Goal: Transaction & Acquisition: Download file/media

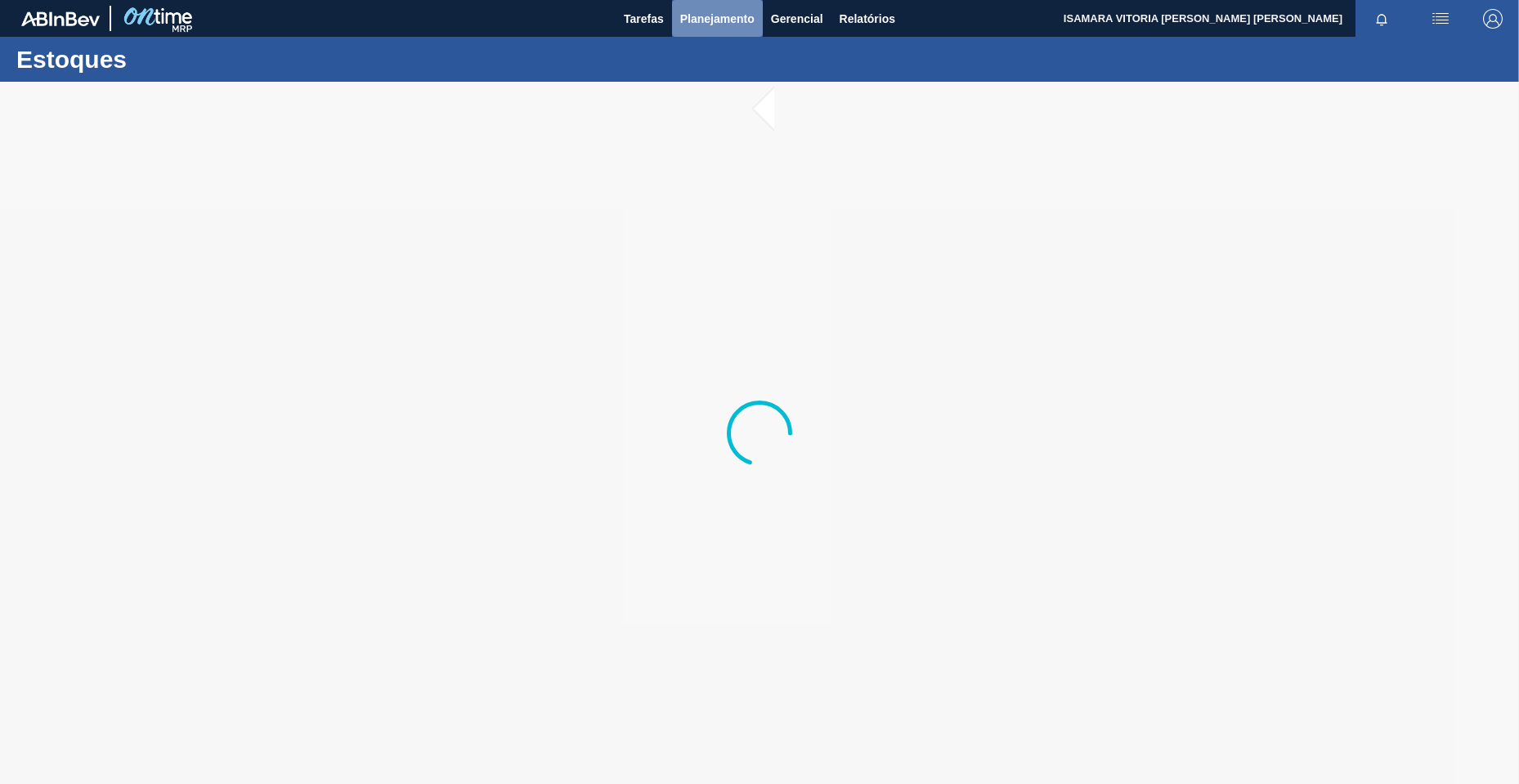
click at [707, 20] on span "Planejamento" at bounding box center [717, 18] width 75 height 20
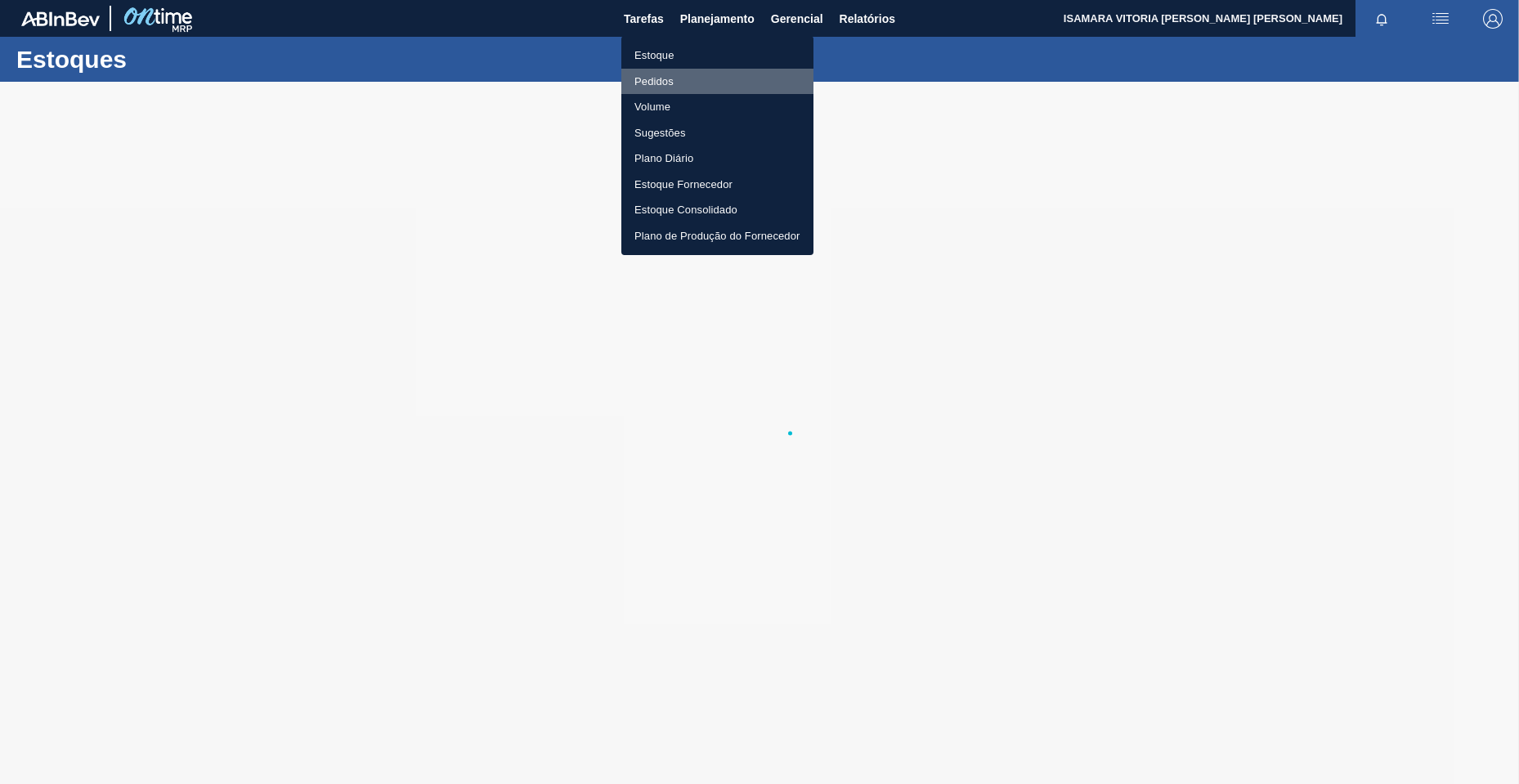
click at [660, 80] on li "Pedidos" at bounding box center [717, 82] width 192 height 26
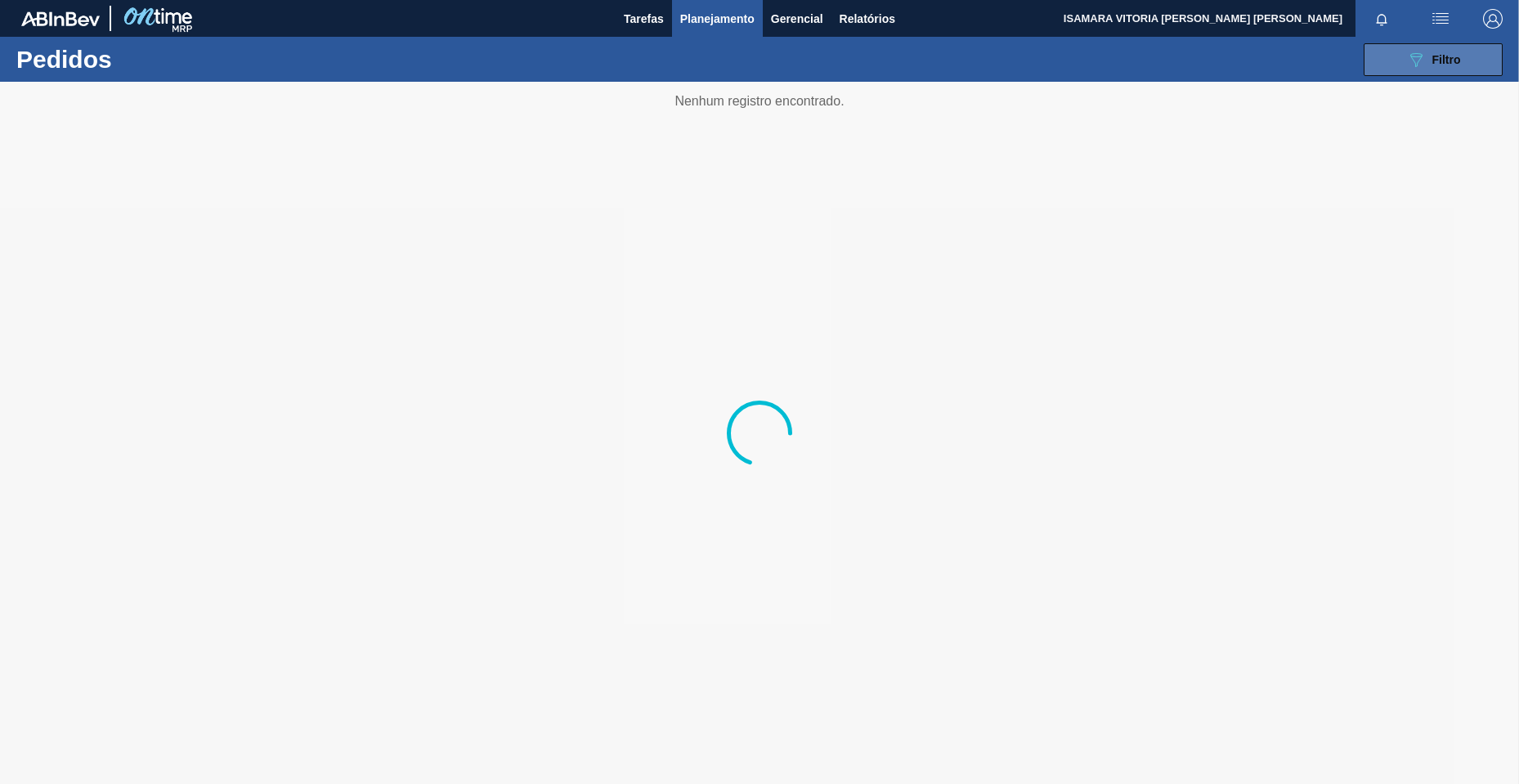
click at [1384, 64] on button "089F7B8B-B2A5-4AFE-B5C0-19BA573D28AC Filtro" at bounding box center [1433, 59] width 139 height 33
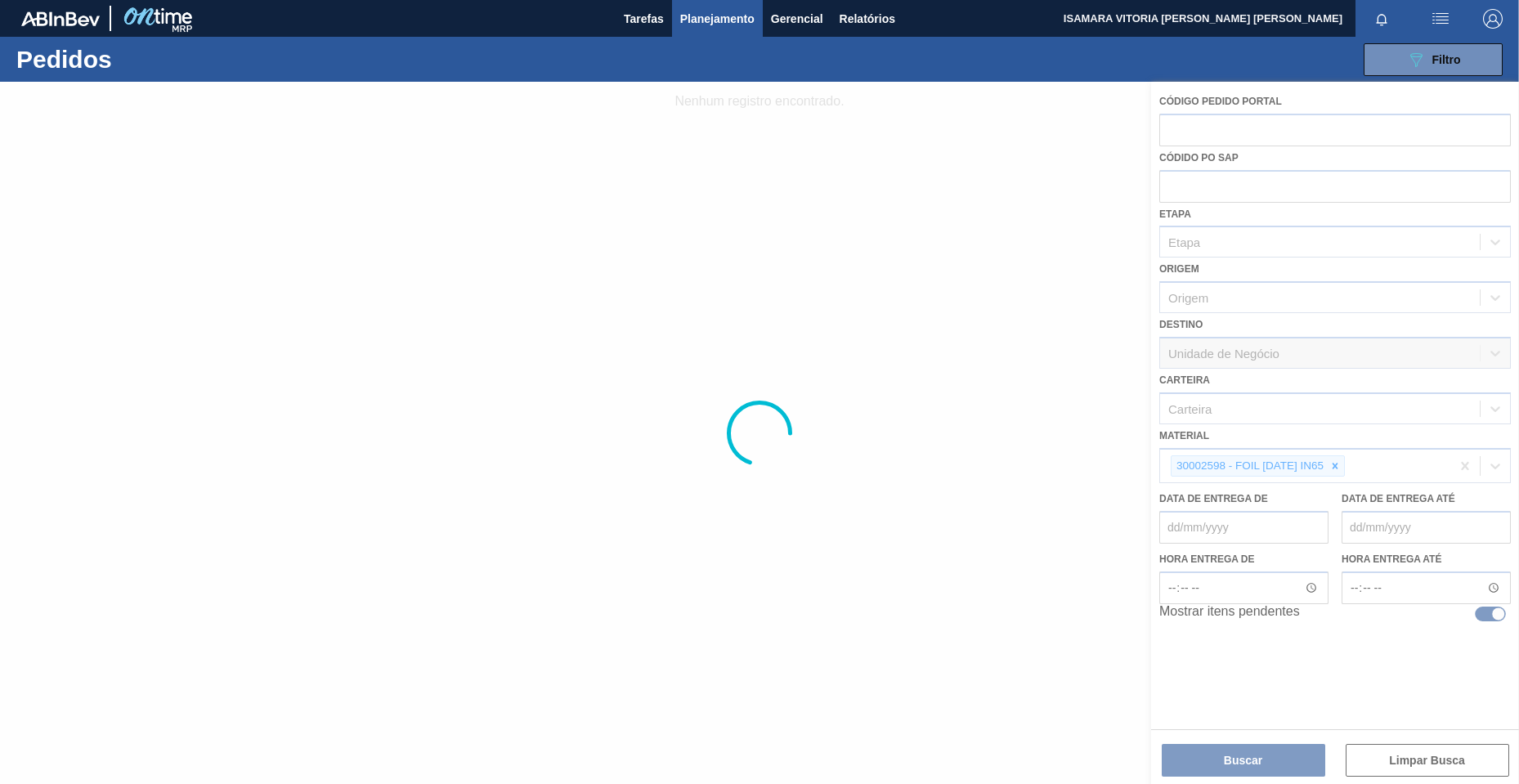
click at [1338, 475] on div at bounding box center [759, 432] width 1519 height 702
click at [1337, 466] on div at bounding box center [759, 432] width 1519 height 702
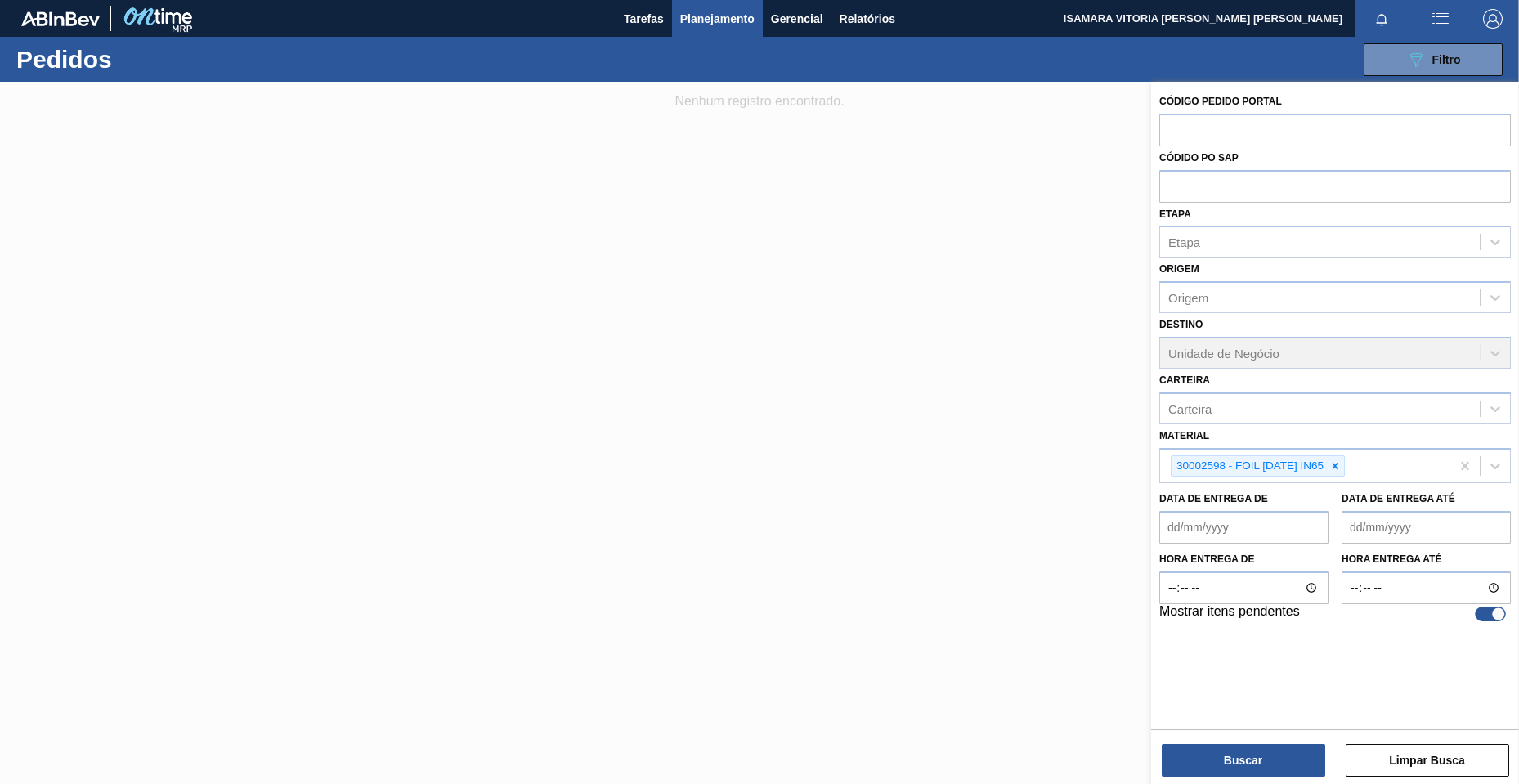
click at [1337, 466] on icon at bounding box center [1335, 465] width 6 height 6
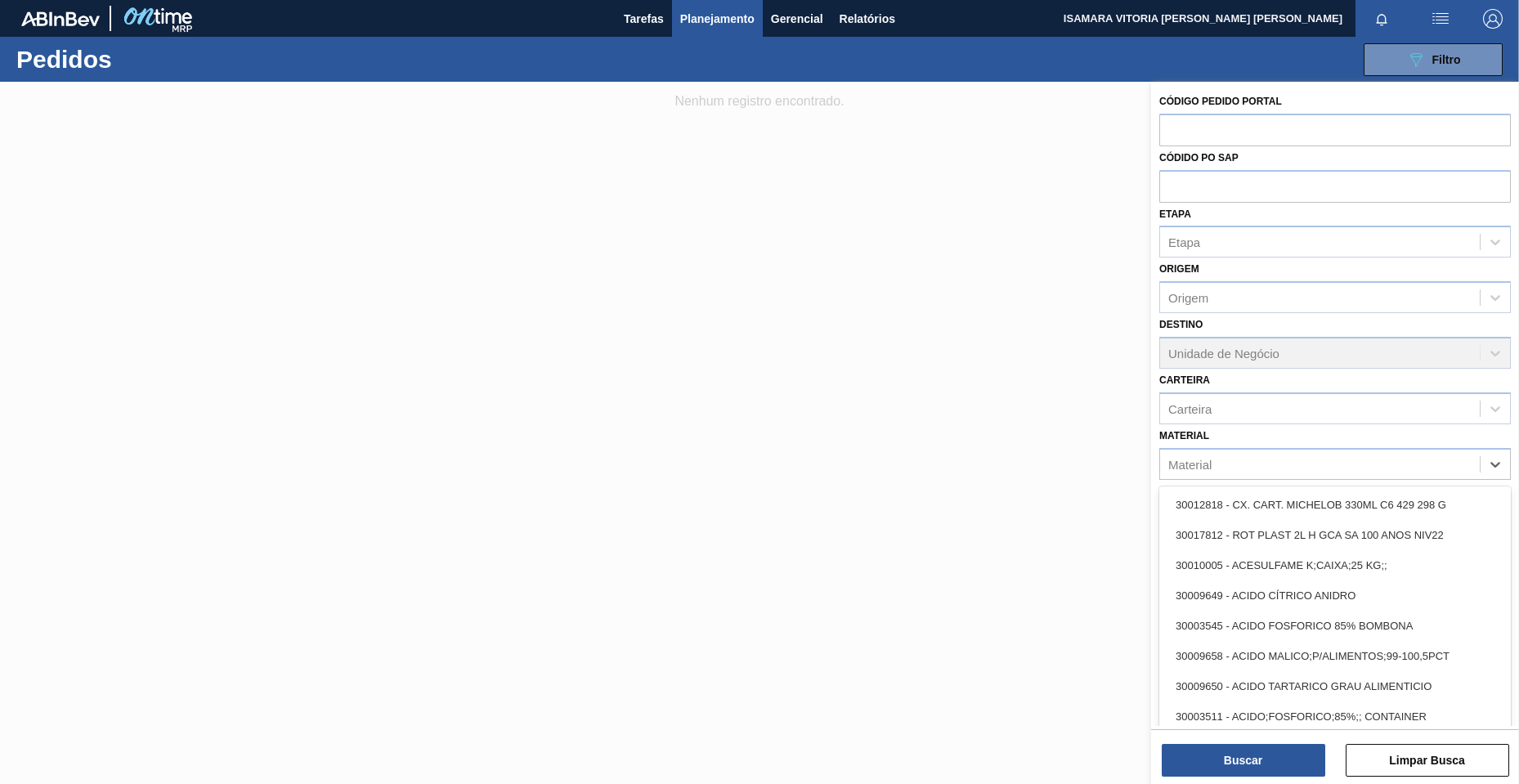
click at [1337, 466] on div "Material" at bounding box center [1320, 464] width 320 height 24
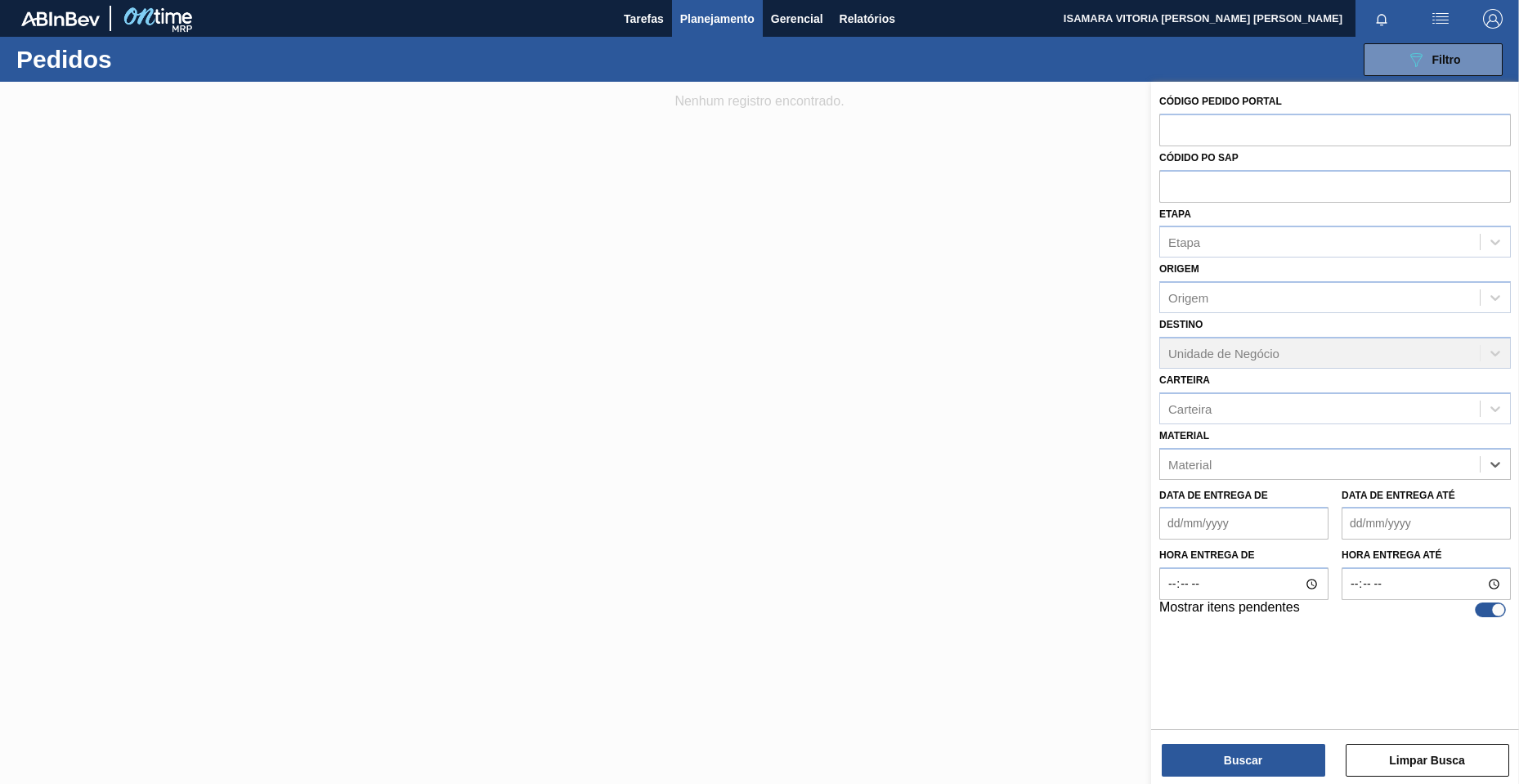
click at [1337, 466] on div "Material" at bounding box center [1320, 464] width 320 height 24
click at [1289, 750] on button "Buscar" at bounding box center [1243, 760] width 163 height 33
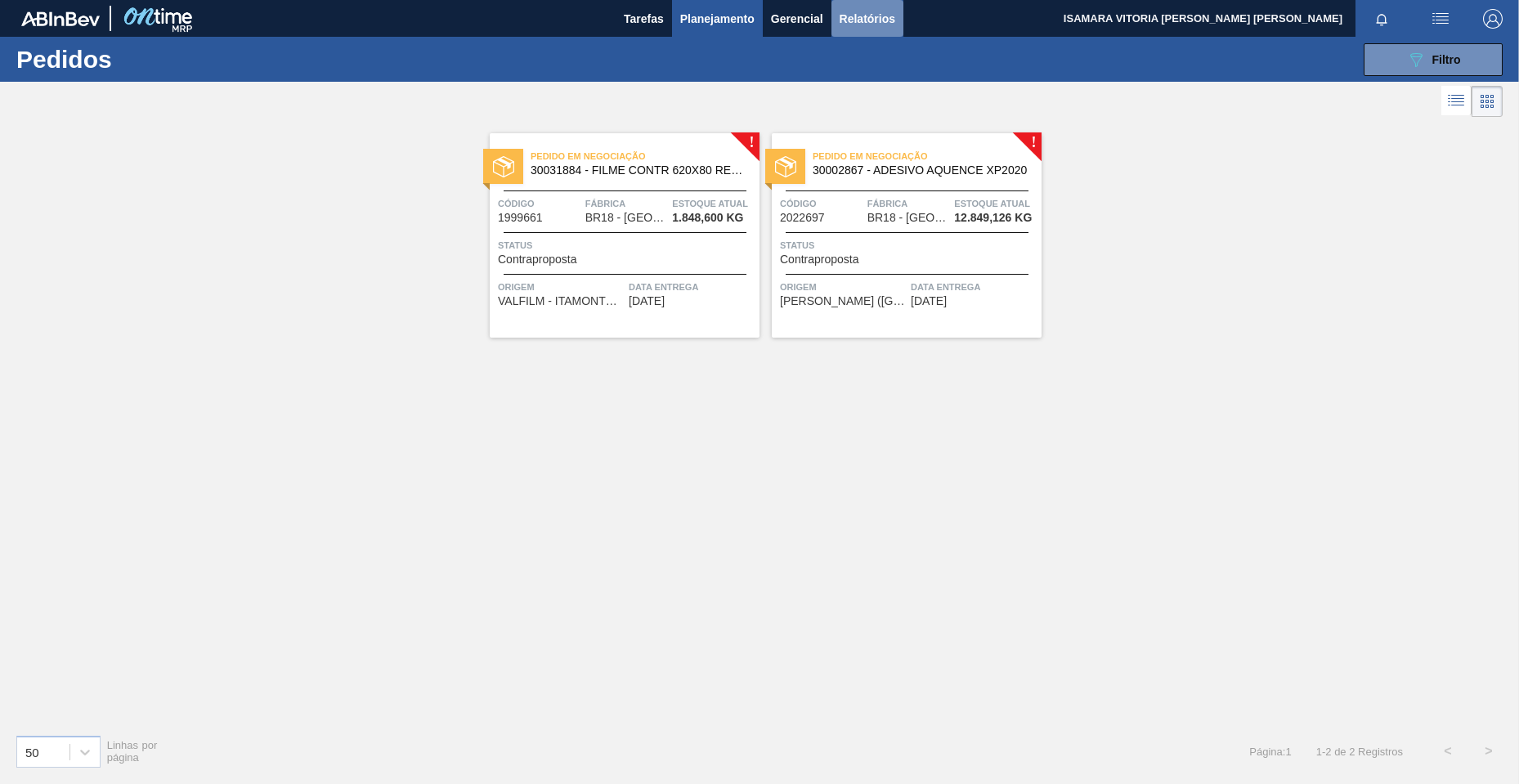
click at [885, 15] on span "Relatórios" at bounding box center [867, 18] width 56 height 20
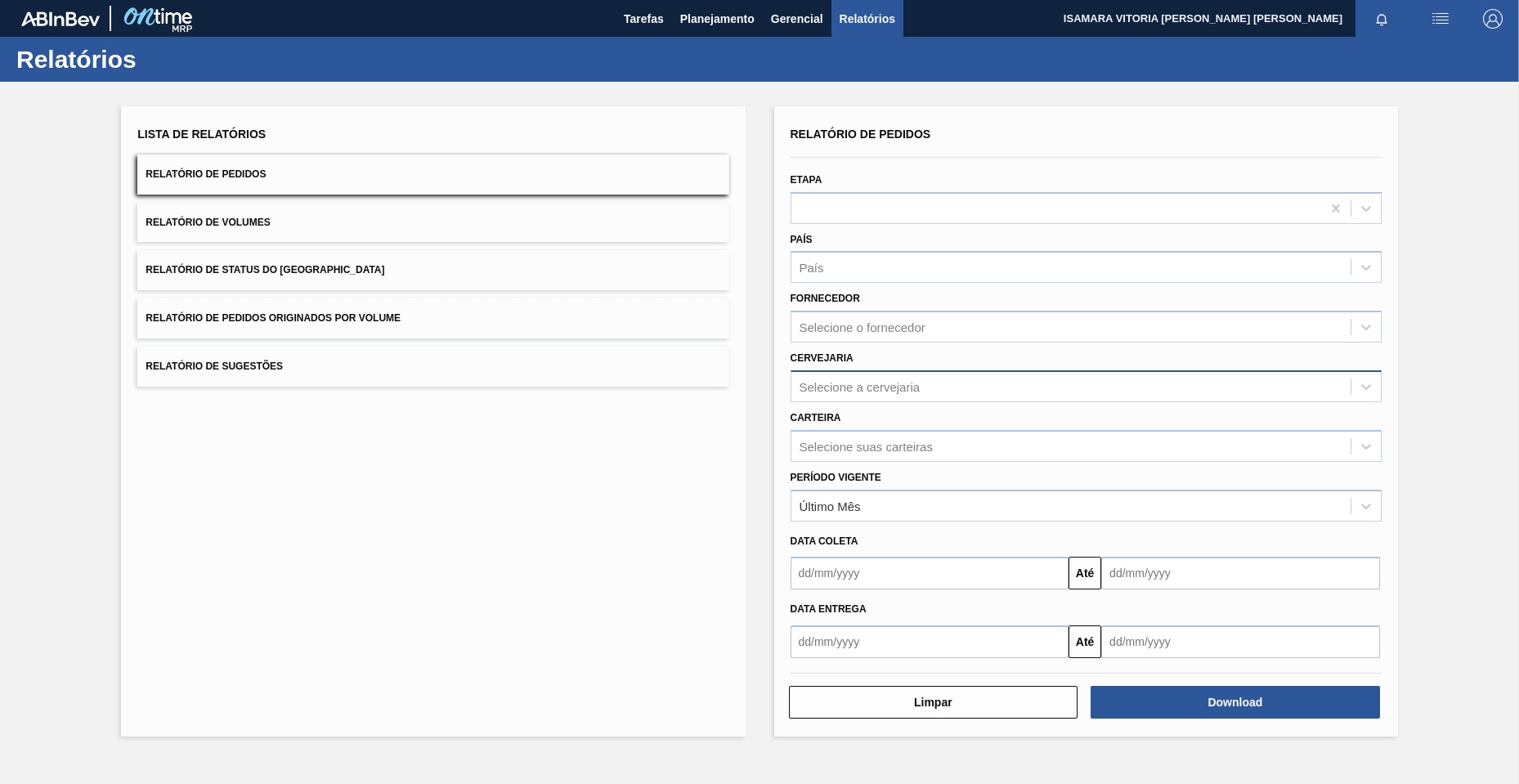
click at [923, 395] on div "Selecione a cervejaria" at bounding box center [1071, 387] width 559 height 24
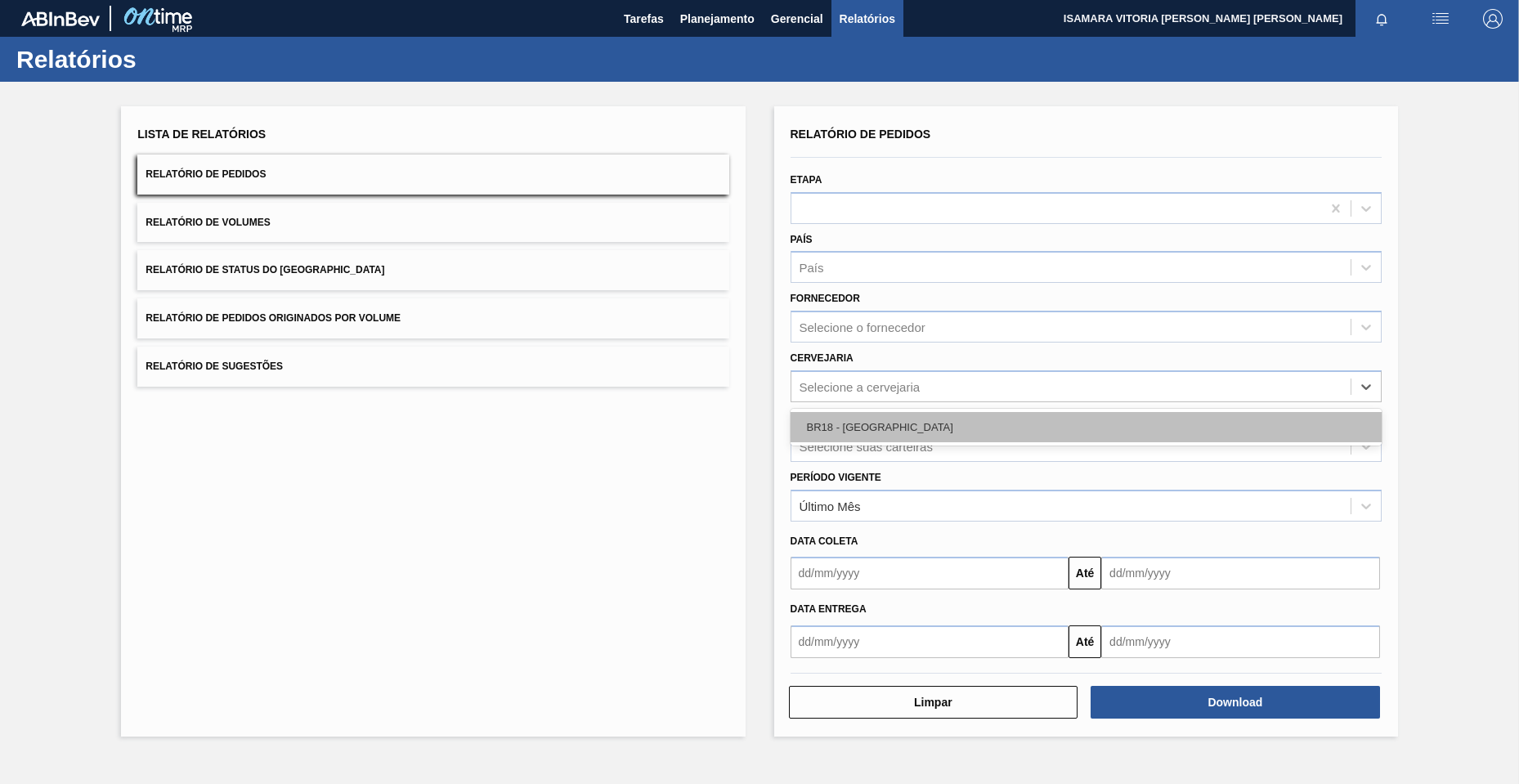
click at [892, 437] on div "BR18 - [GEOGRAPHIC_DATA]" at bounding box center [1087, 426] width 591 height 30
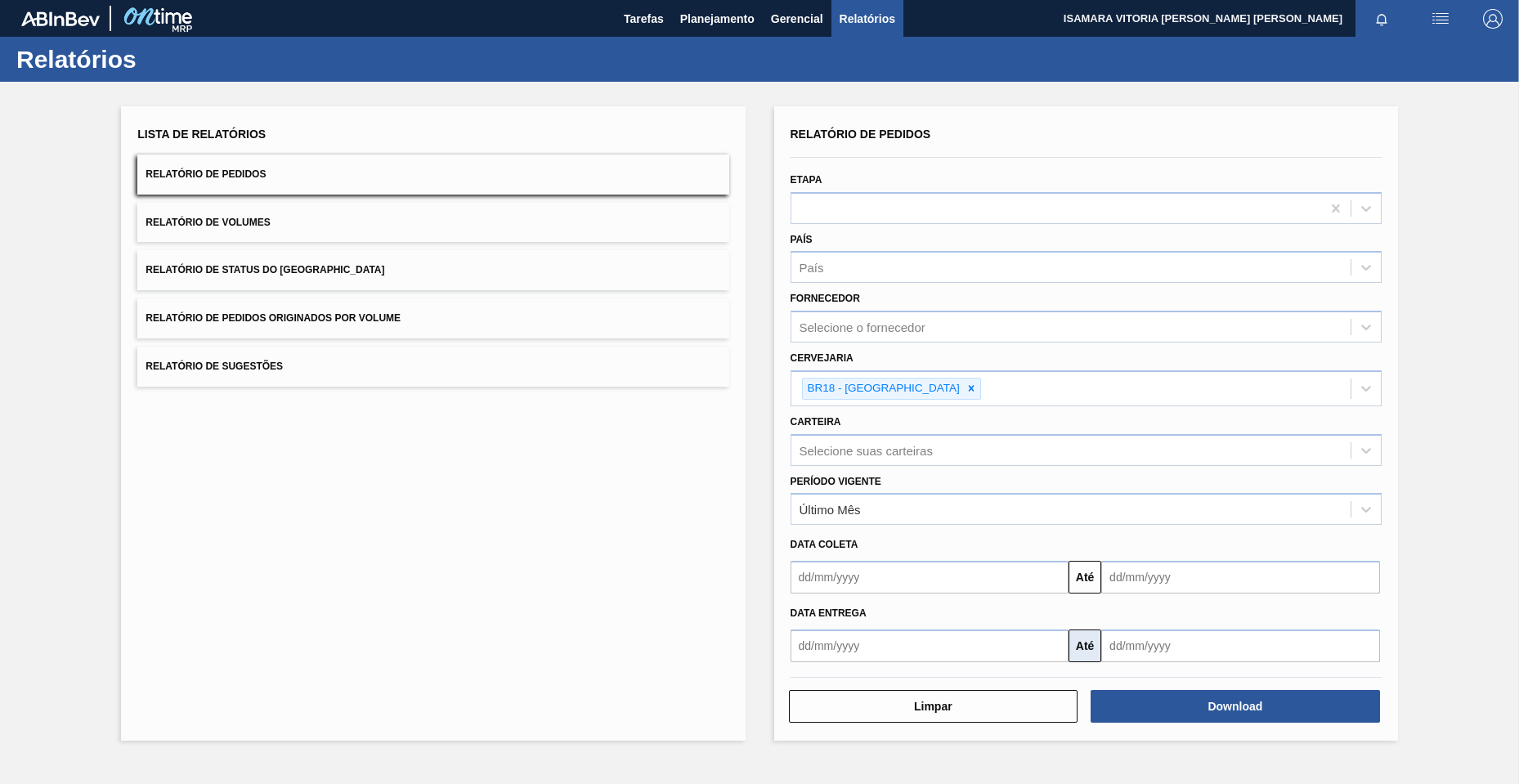
click at [1090, 649] on button "Até" at bounding box center [1085, 646] width 33 height 33
click at [955, 664] on div "Limpar Download" at bounding box center [1086, 693] width 604 height 62
click at [955, 658] on input "text" at bounding box center [930, 646] width 279 height 33
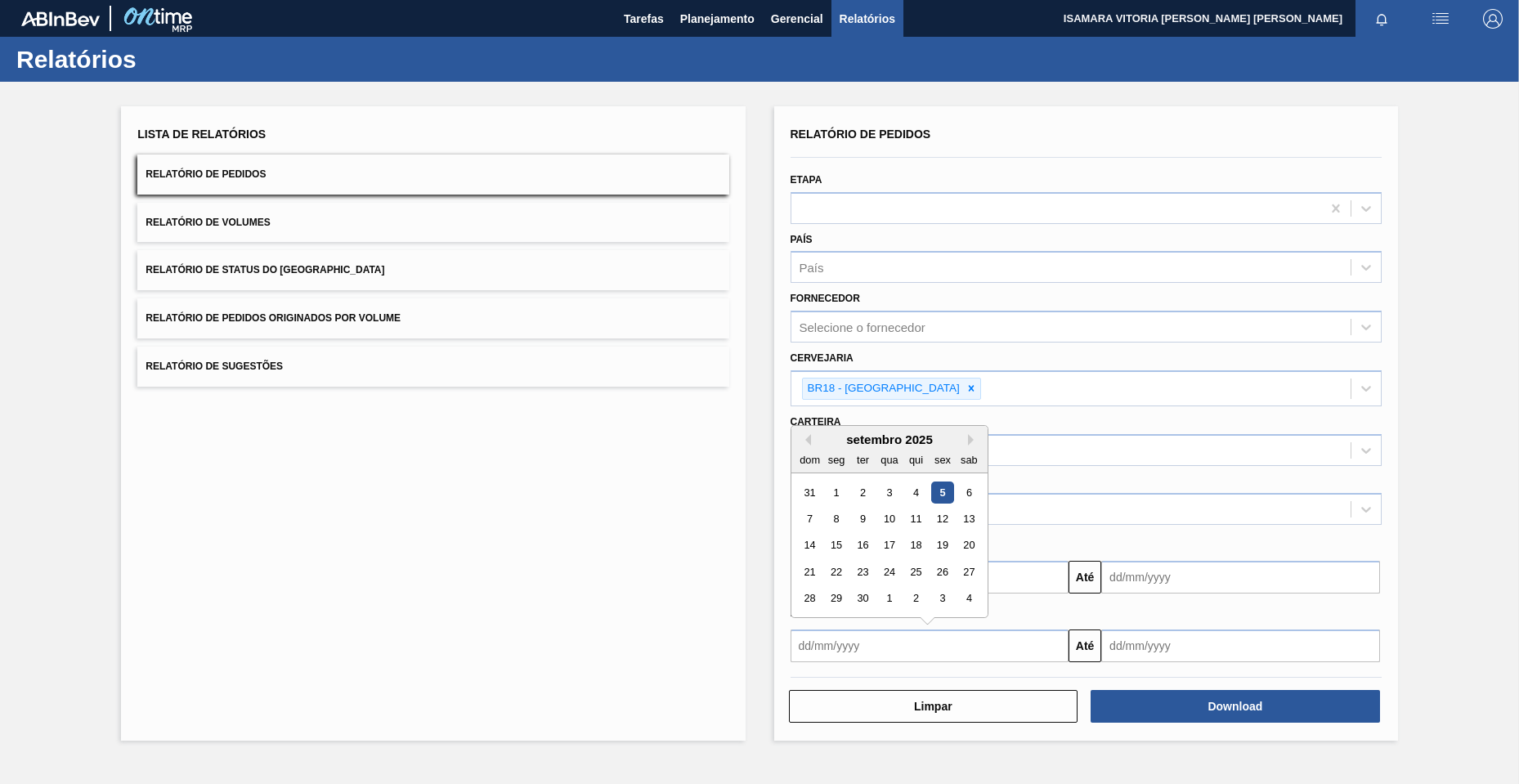
click at [946, 486] on div "5" at bounding box center [942, 493] width 22 height 22
type input "[DATE]"
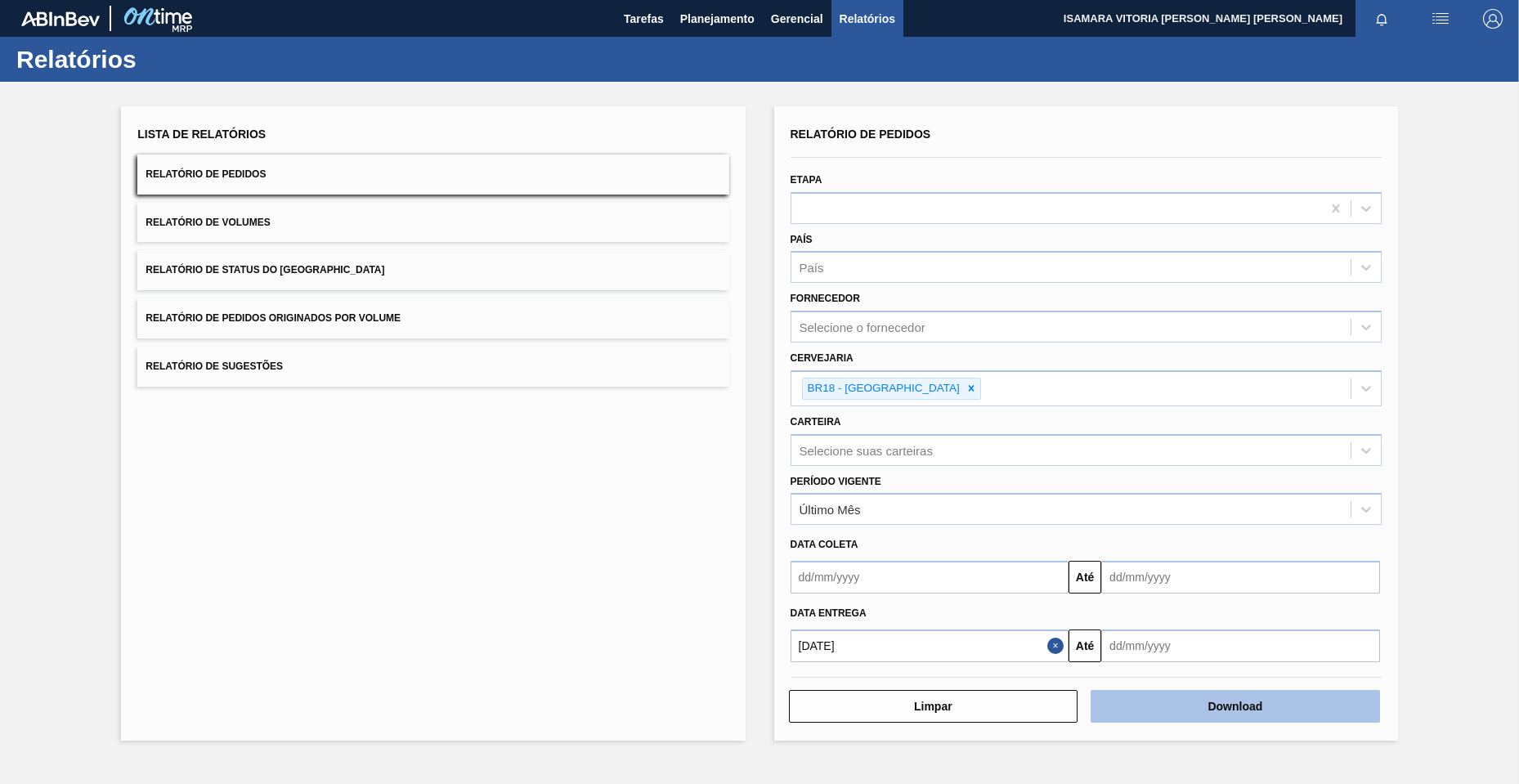
click at [1223, 706] on button "Download" at bounding box center [1235, 707] width 290 height 33
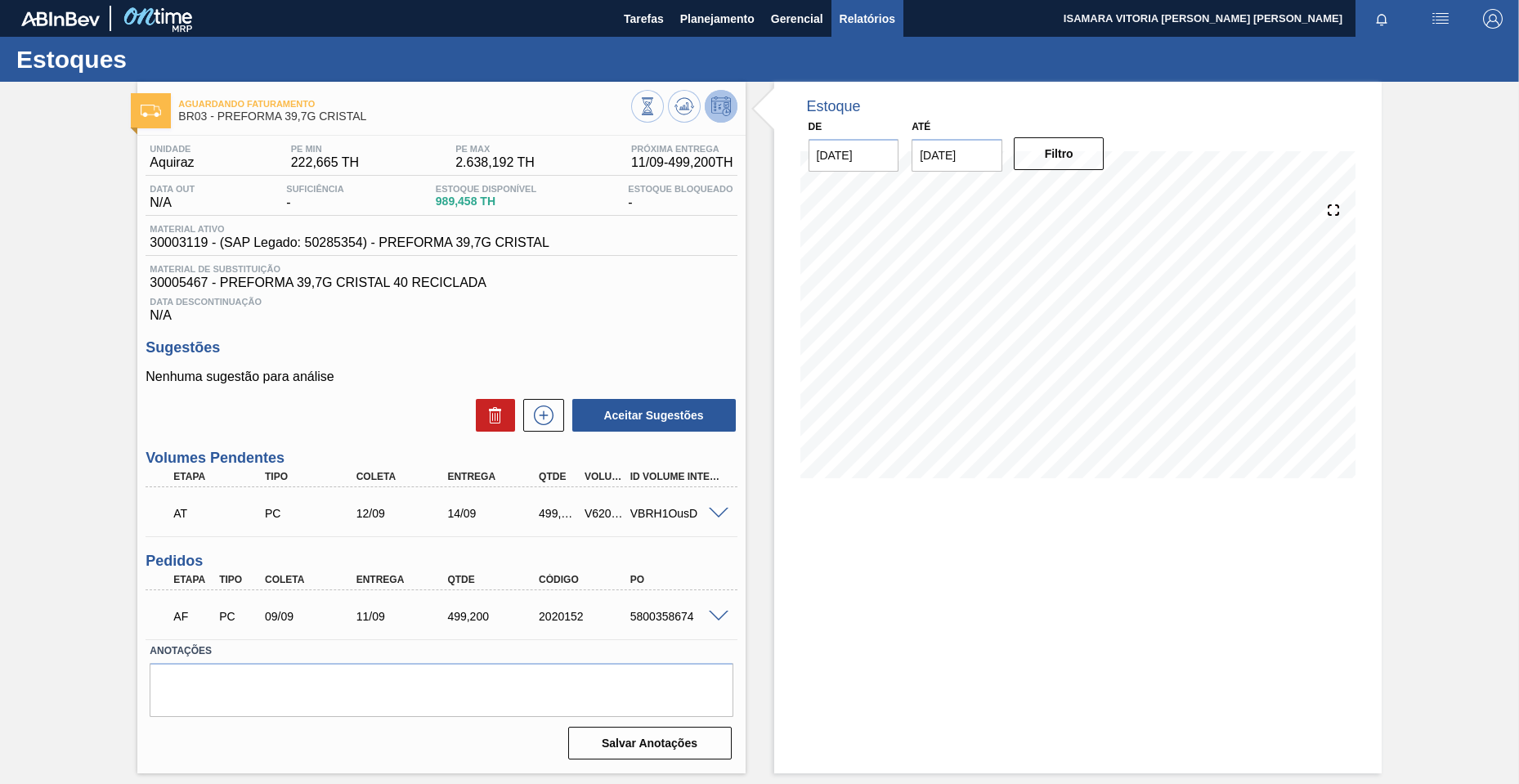
click at [865, 10] on span "Relatórios" at bounding box center [867, 18] width 56 height 20
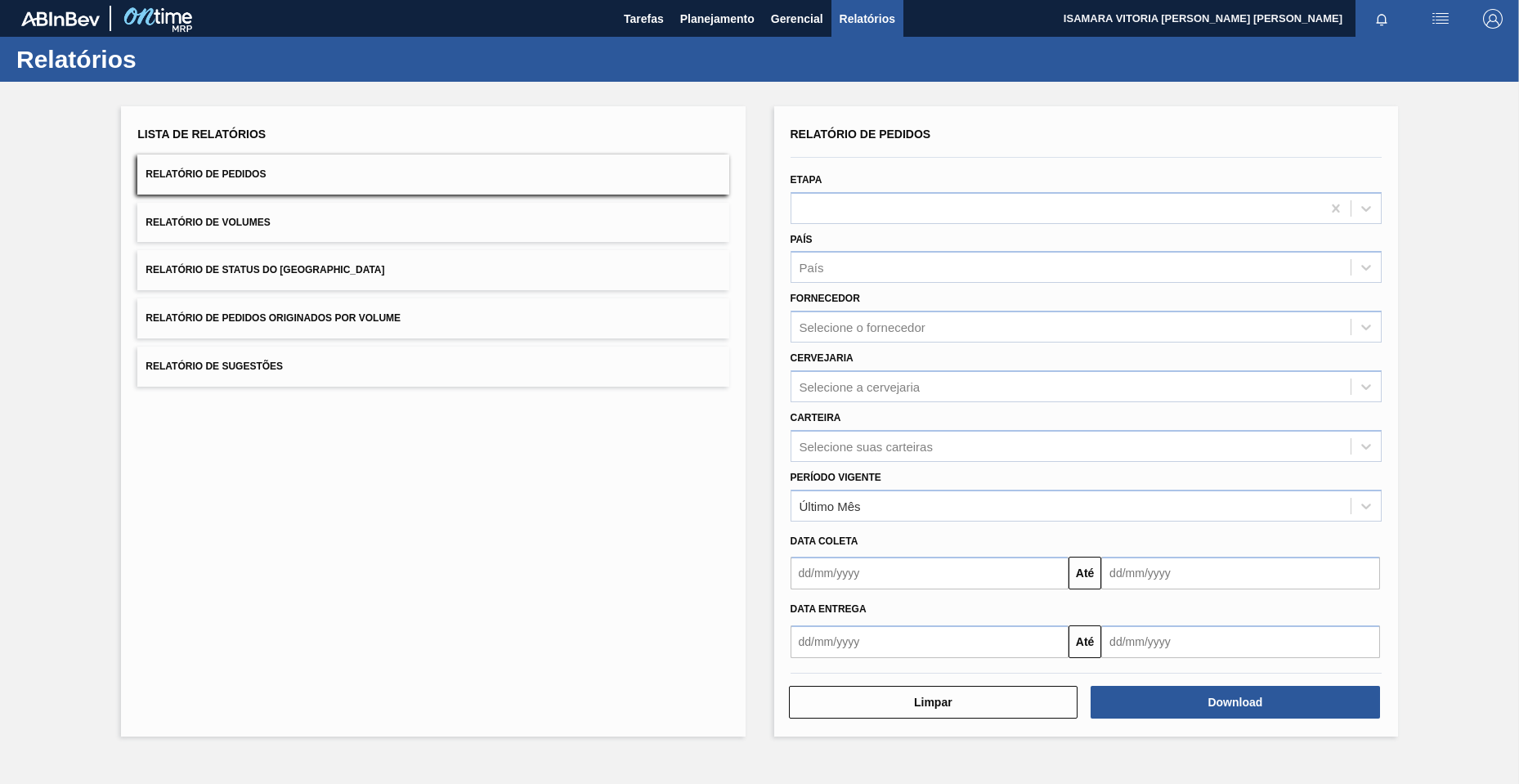
click at [920, 657] on input "text" at bounding box center [930, 641] width 279 height 33
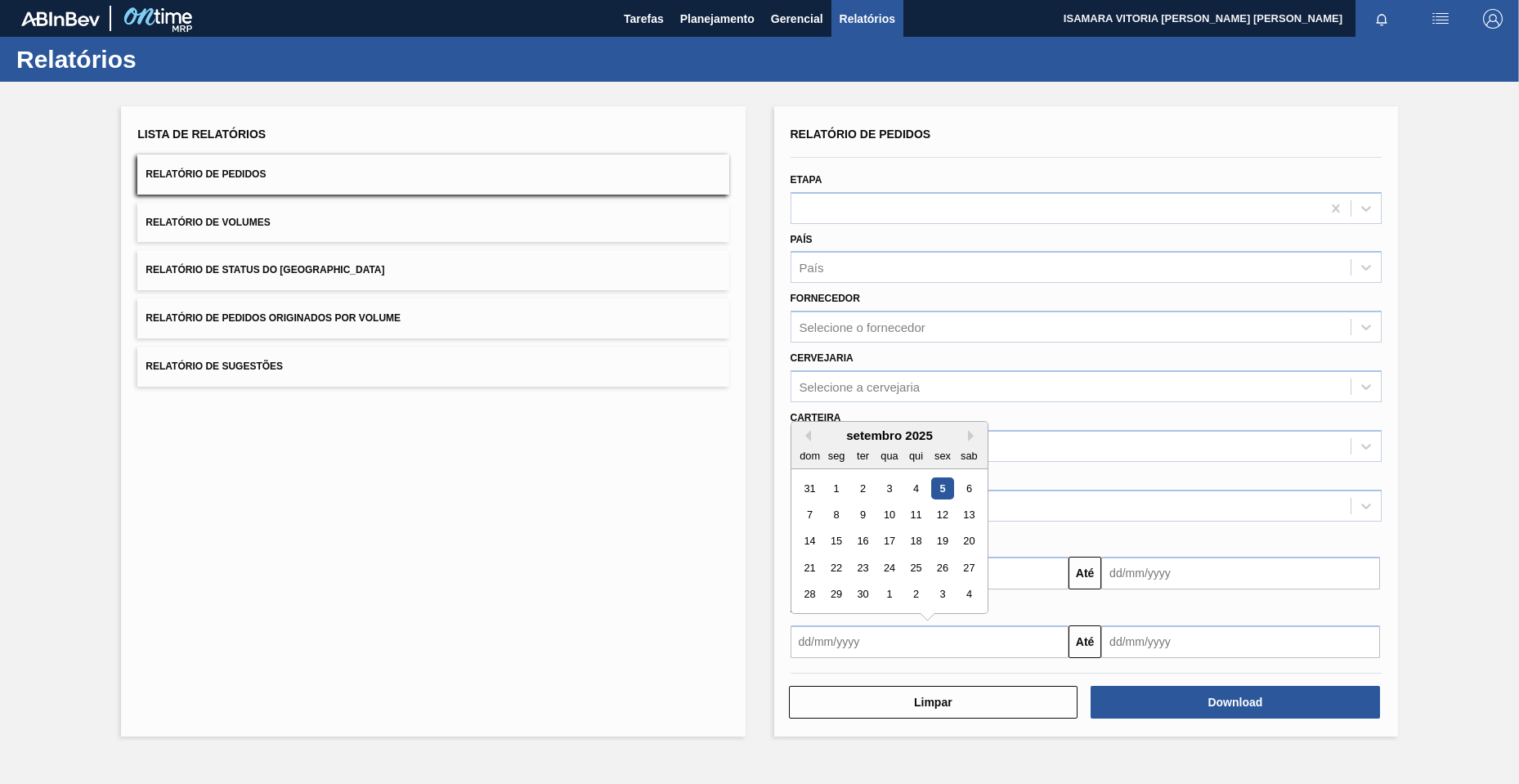
click at [934, 487] on div "5" at bounding box center [942, 488] width 22 height 22
type input "[DATE]"
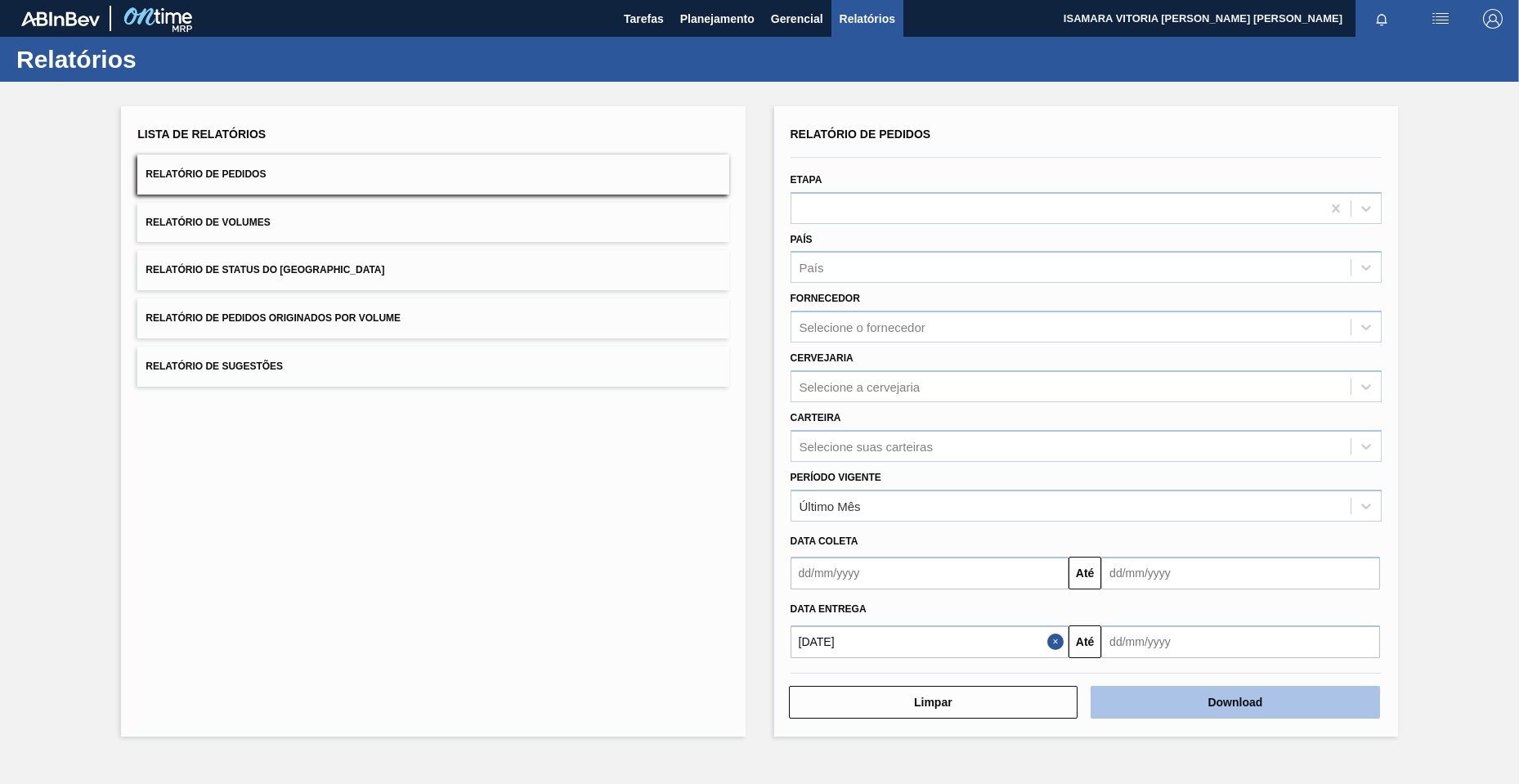
click at [1329, 698] on button "Download" at bounding box center [1235, 702] width 290 height 33
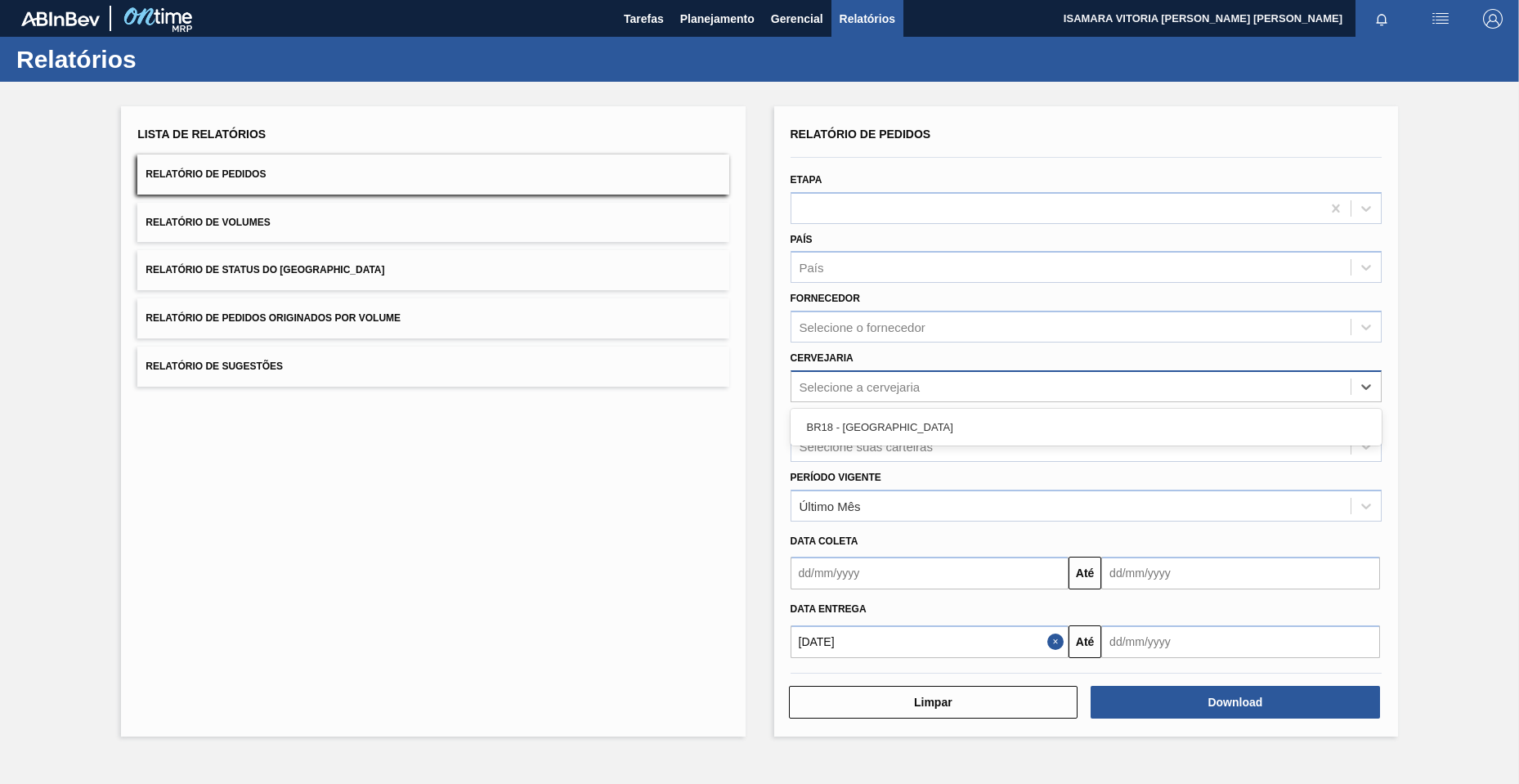
click at [910, 380] on div "Selecione a cervejaria" at bounding box center [860, 386] width 121 height 14
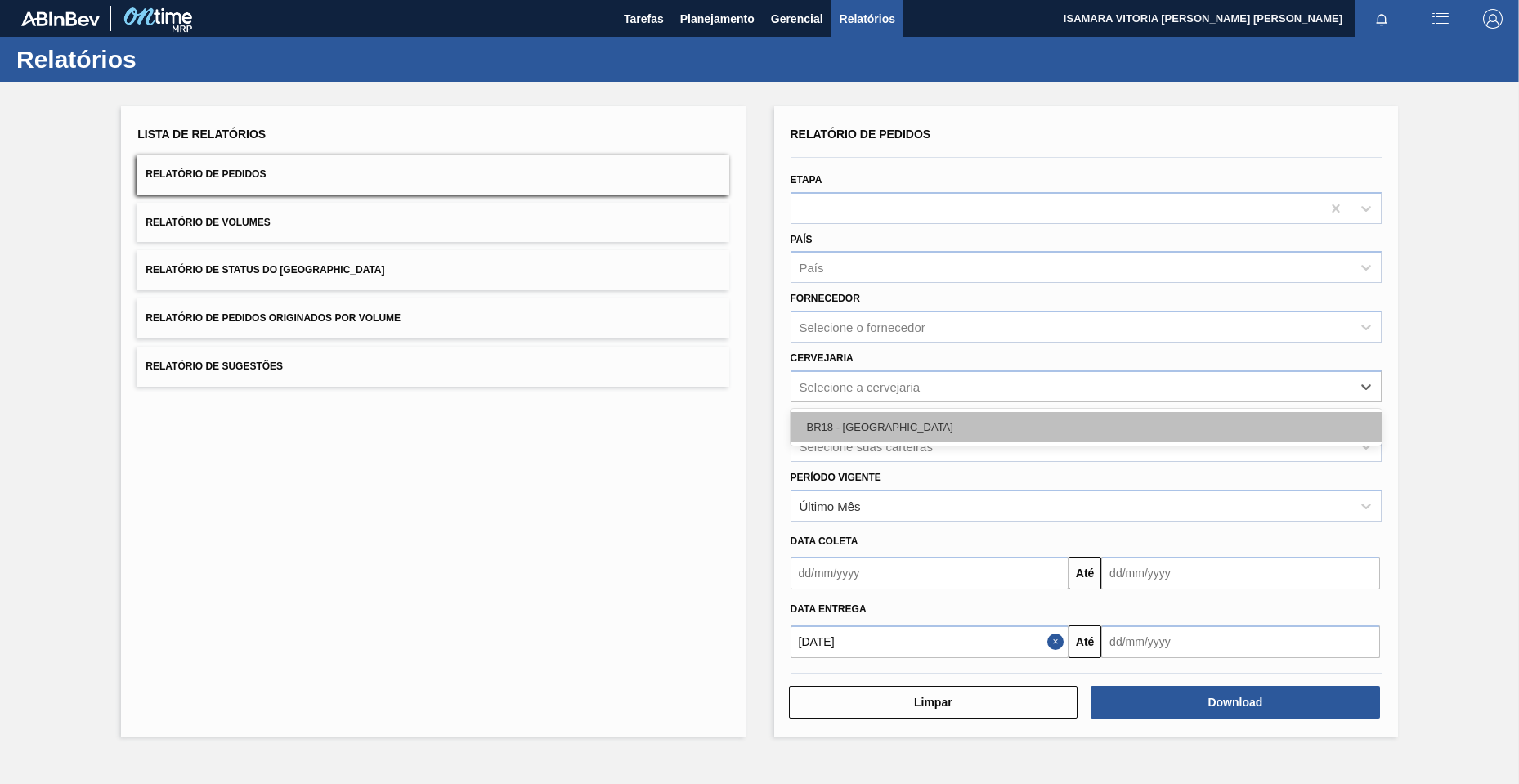
click at [907, 432] on div "BR18 - [GEOGRAPHIC_DATA]" at bounding box center [1087, 426] width 591 height 30
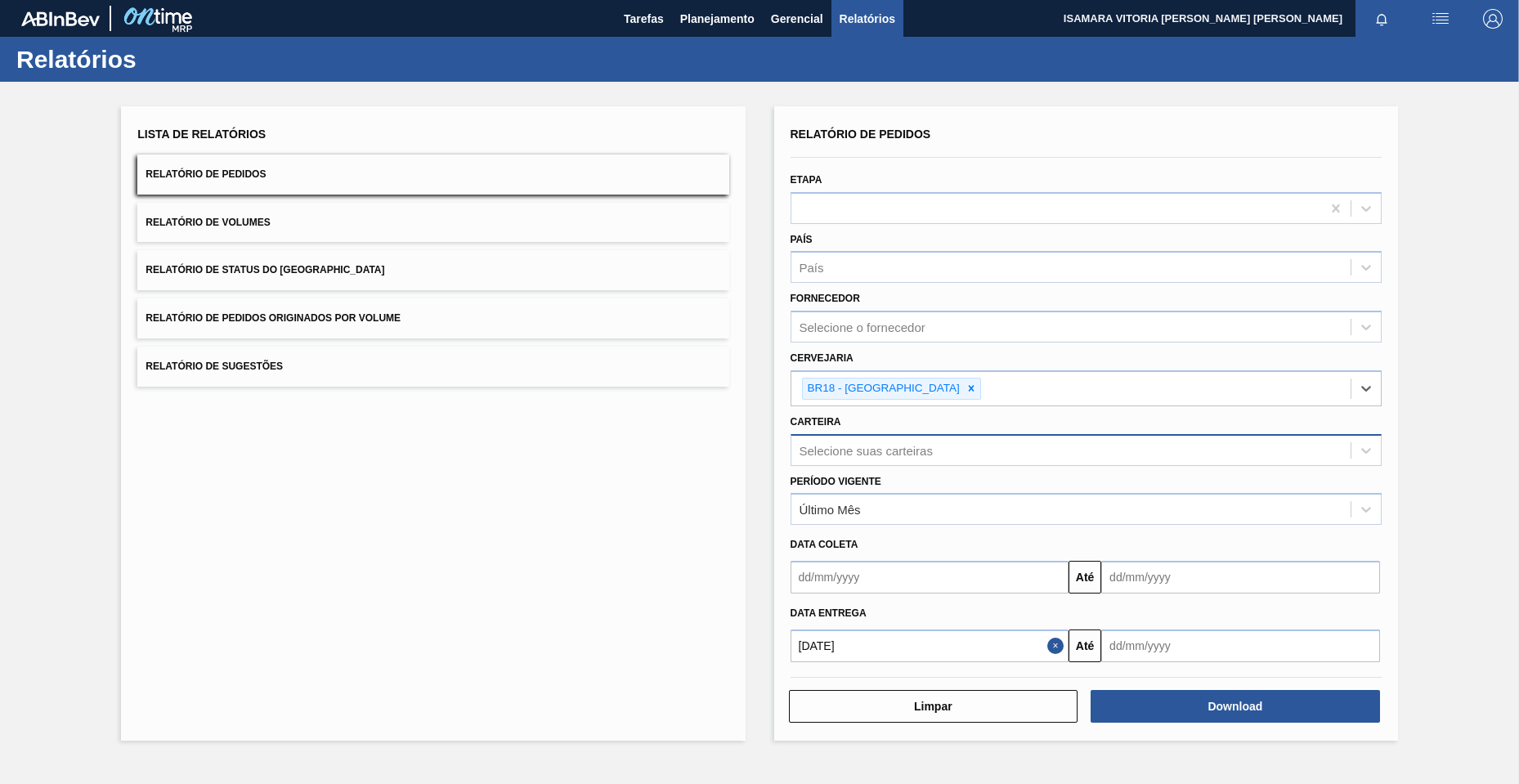
click at [908, 449] on div "Selecione suas carteiras" at bounding box center [866, 450] width 133 height 14
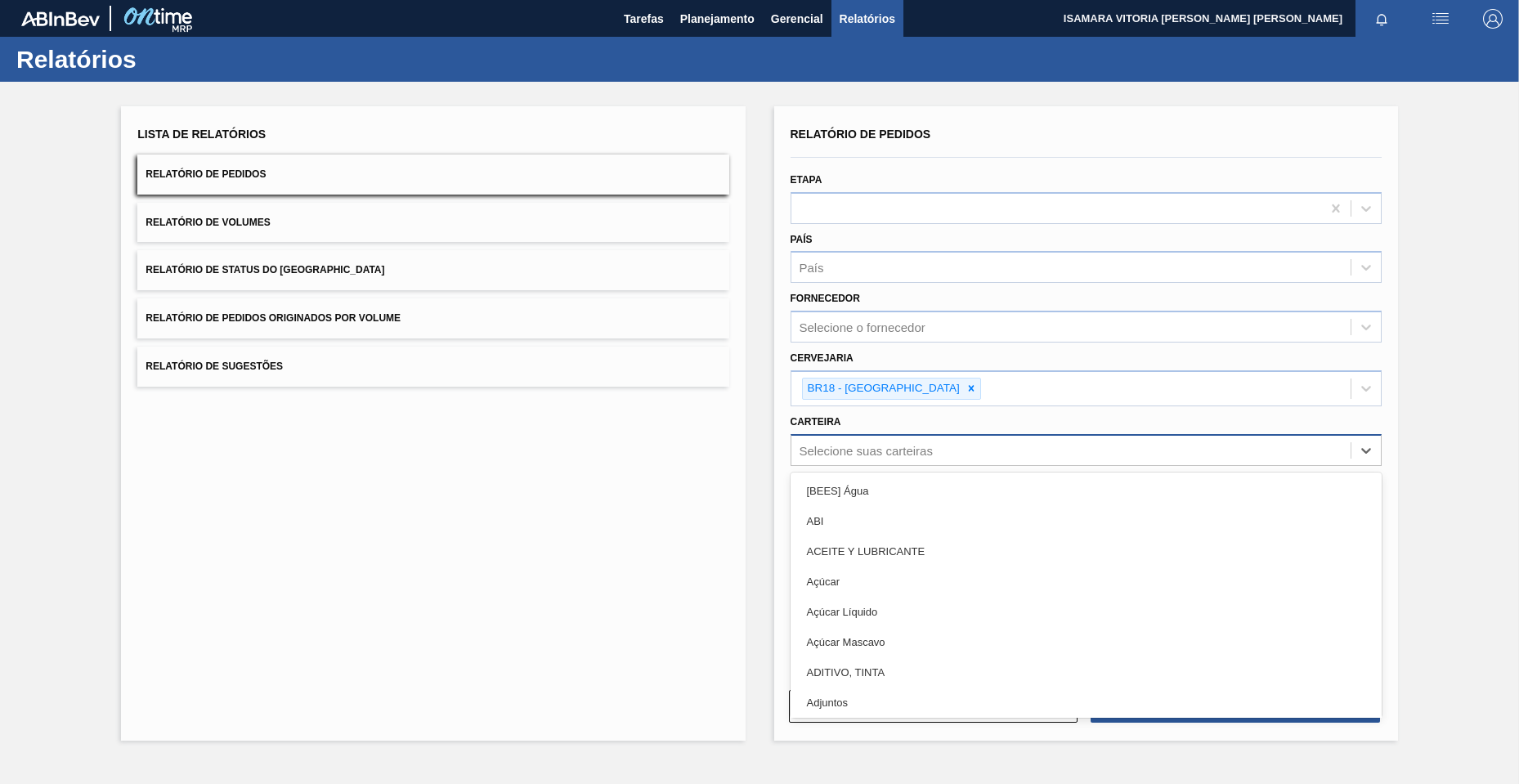
click at [897, 453] on div "Selecione suas carteiras" at bounding box center [866, 450] width 133 height 14
type input "garr"
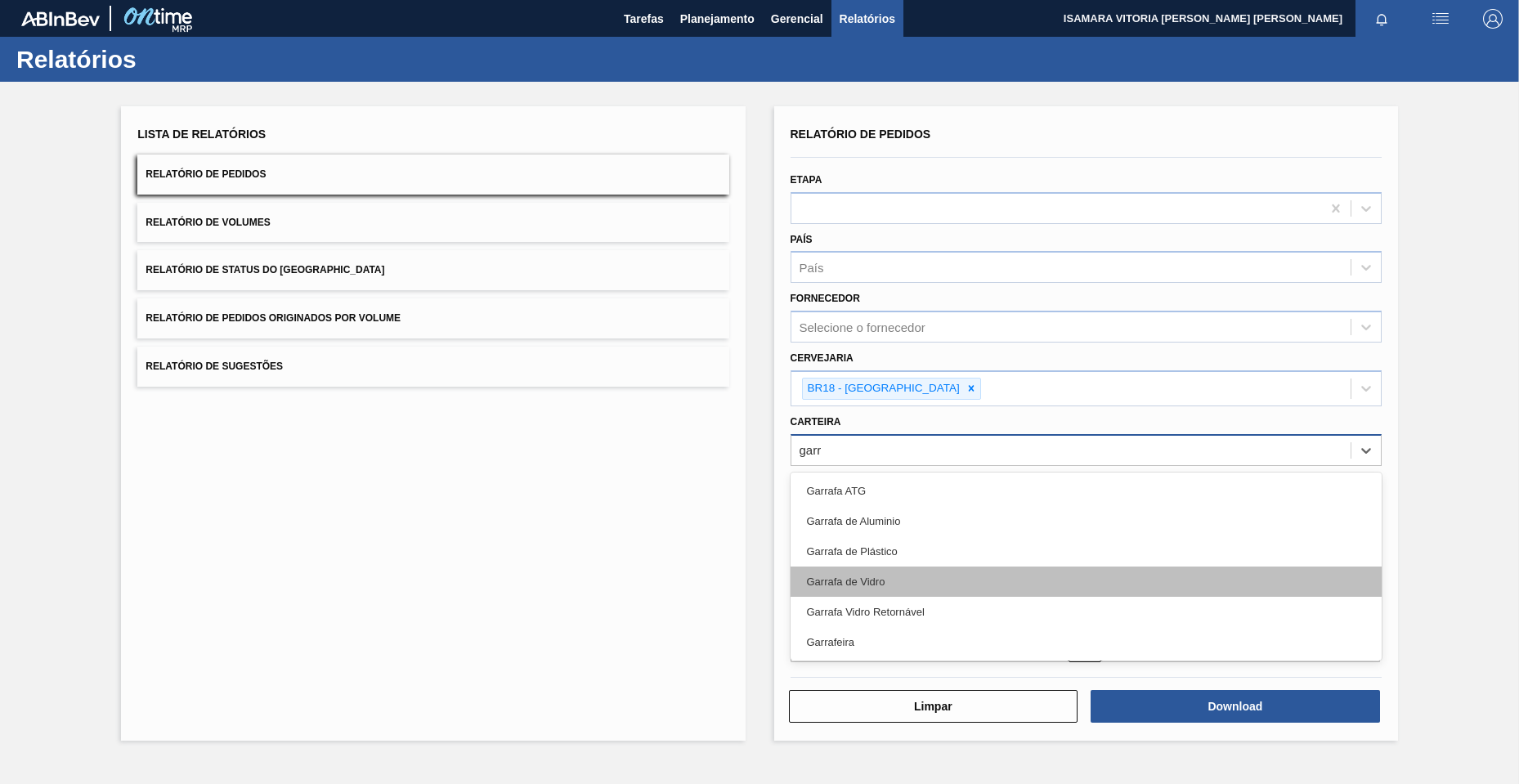
click at [925, 577] on div "Garrafa de Vidro" at bounding box center [1087, 581] width 591 height 30
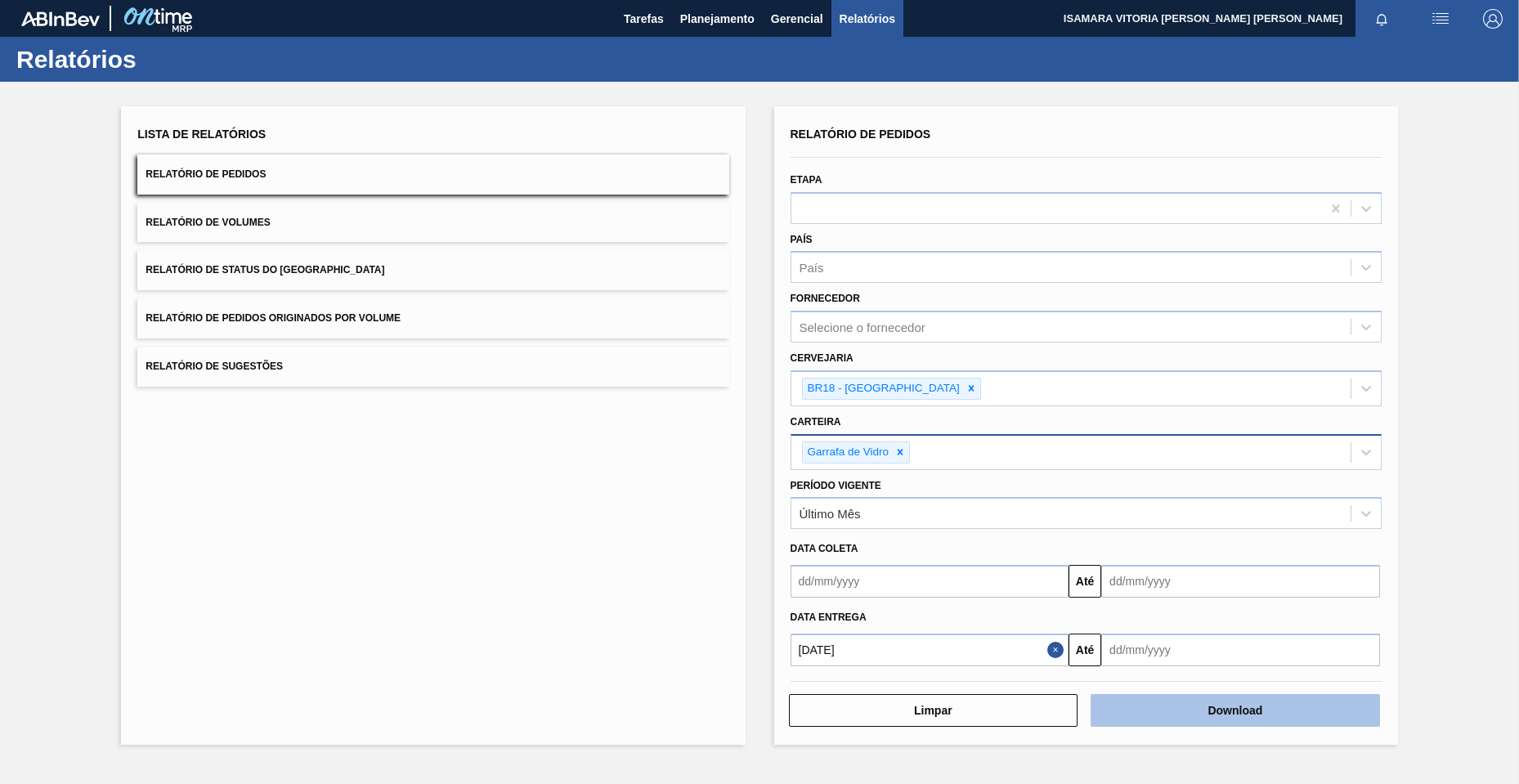
click at [1191, 707] on button "Download" at bounding box center [1235, 710] width 290 height 33
